Goal: Check status: Check status

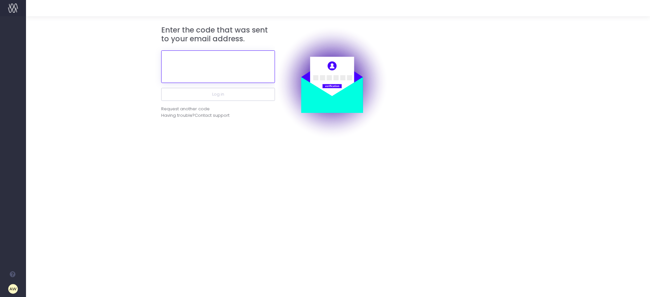
click at [207, 63] on input "text" at bounding box center [218, 66] width 114 height 33
click at [202, 57] on input "text" at bounding box center [218, 66] width 114 height 33
paste input "459983"
type input "459983"
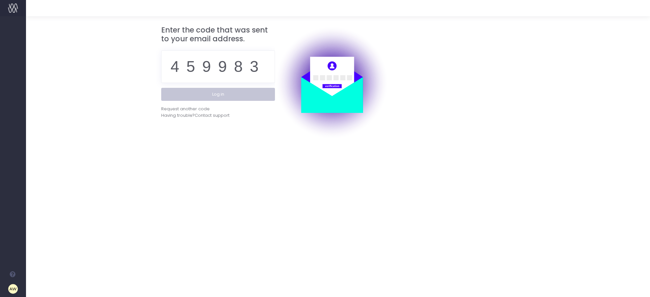
click at [230, 95] on button "Log in" at bounding box center [218, 94] width 114 height 13
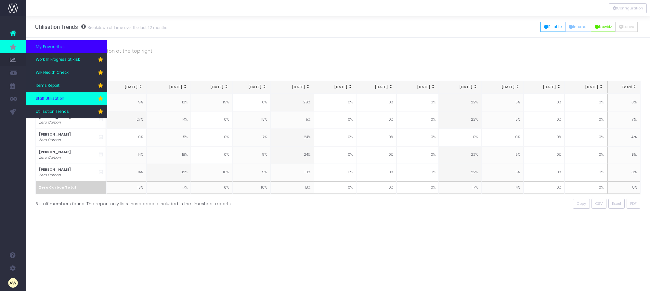
click at [59, 100] on span "Staff Utilisation" at bounding box center [50, 99] width 29 height 6
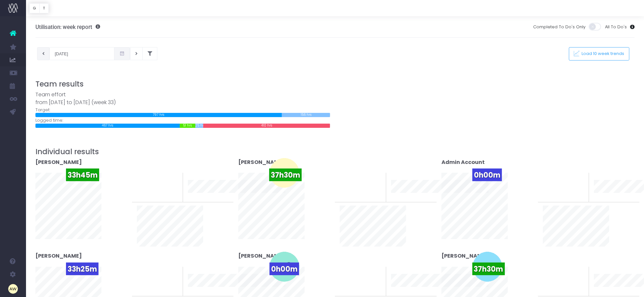
click at [42, 57] on button at bounding box center [43, 53] width 13 height 13
type input "08-08-2025"
